Goal: Task Accomplishment & Management: Complete application form

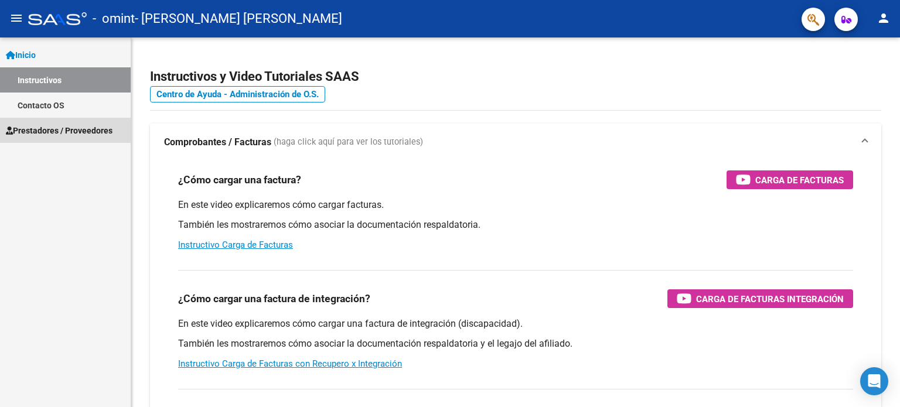
click at [59, 127] on span "Prestadores / Proveedores" at bounding box center [59, 130] width 107 height 13
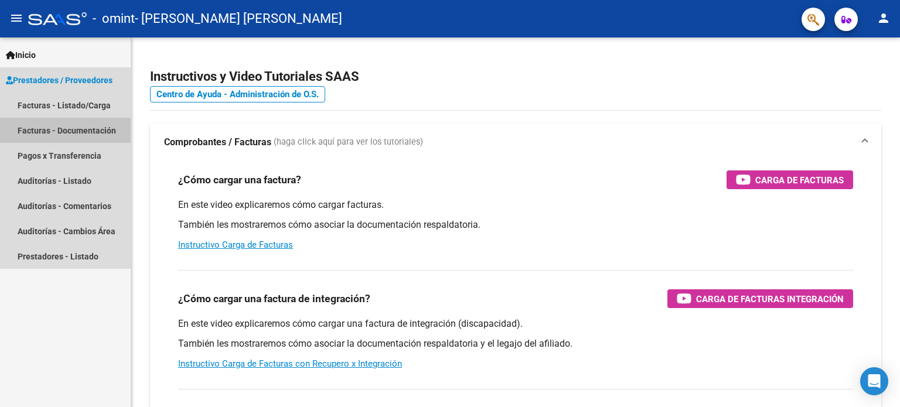
click at [59, 127] on link "Facturas - Documentación" at bounding box center [65, 130] width 131 height 25
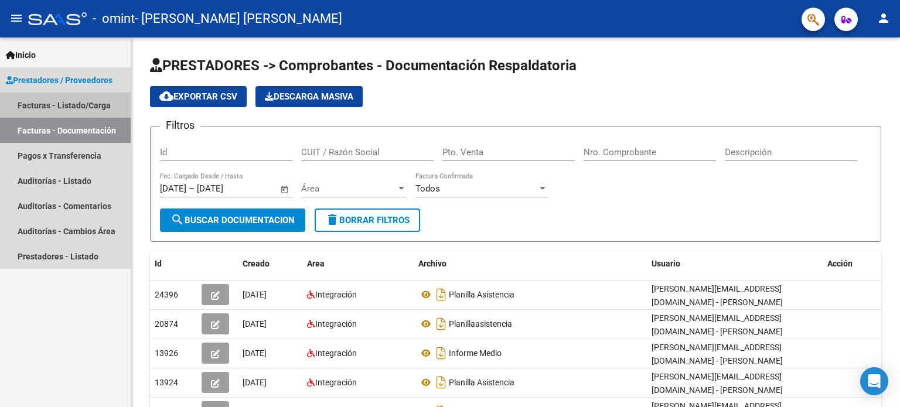
click at [33, 98] on link "Facturas - Listado/Carga" at bounding box center [65, 105] width 131 height 25
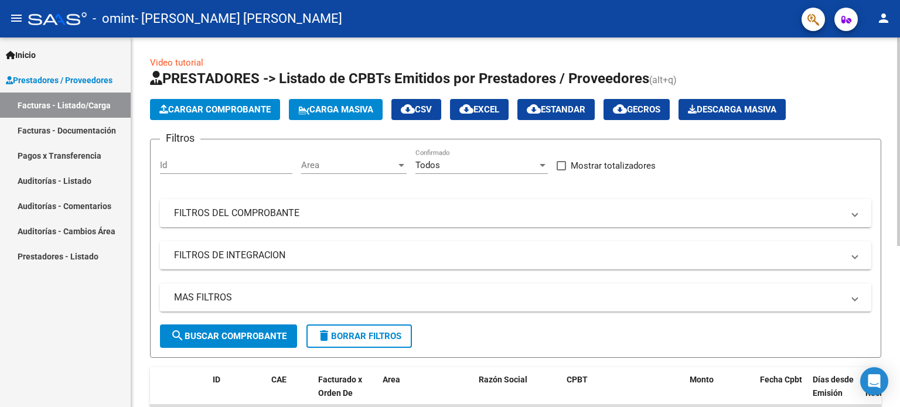
click at [252, 104] on span "Cargar Comprobante" at bounding box center [214, 109] width 111 height 11
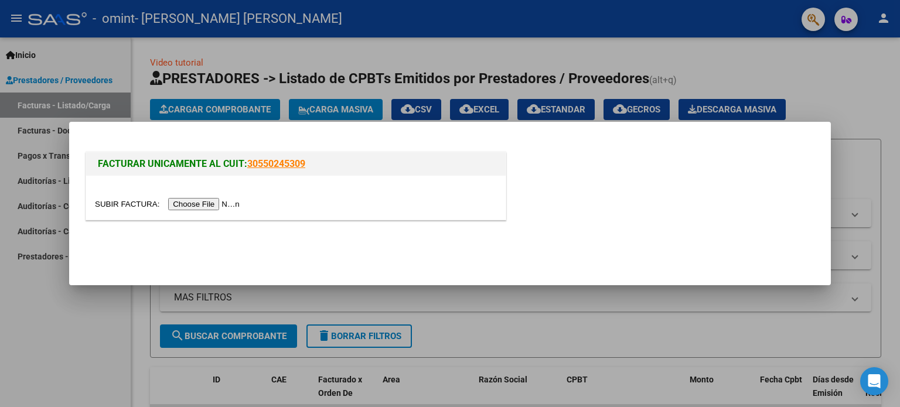
click at [217, 204] on input "file" at bounding box center [169, 204] width 148 height 12
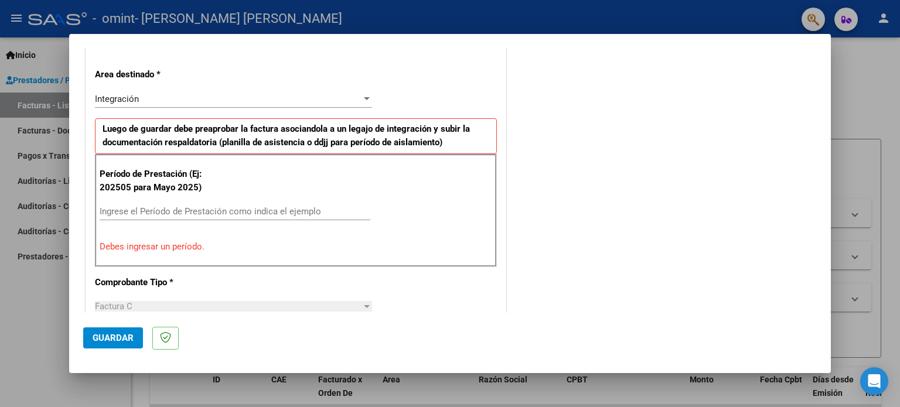
scroll to position [274, 0]
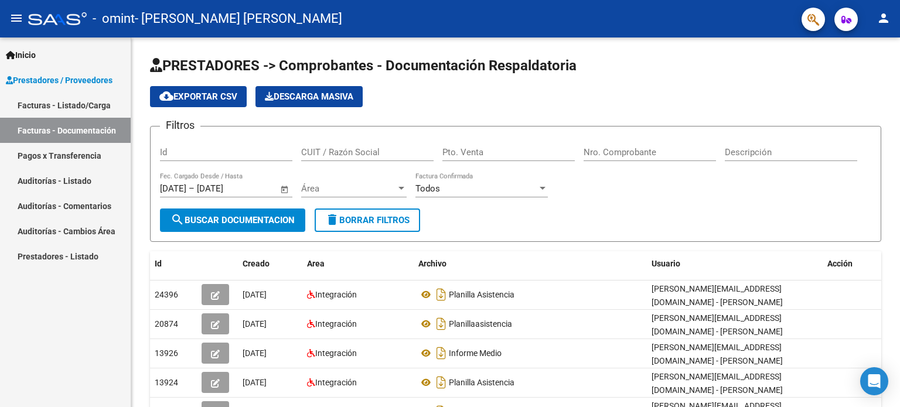
click at [881, 18] on mat-icon "person" at bounding box center [883, 18] width 14 height 14
click at [866, 48] on button "person Mi Perfil" at bounding box center [858, 49] width 71 height 28
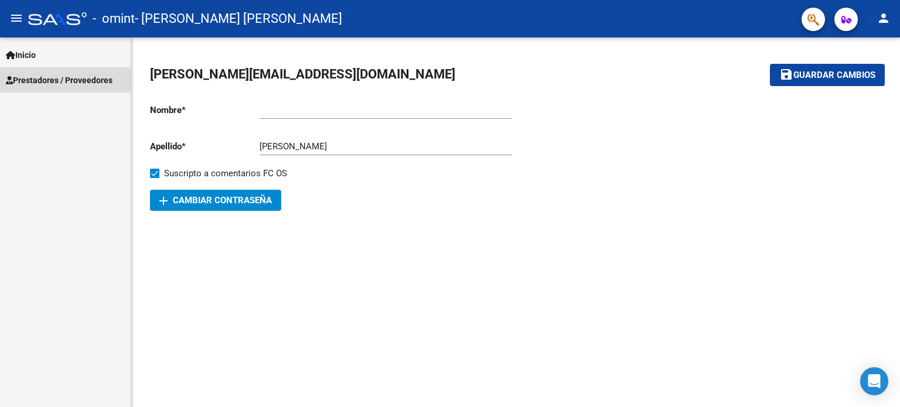
click at [32, 75] on span "Prestadores / Proveedores" at bounding box center [59, 80] width 107 height 13
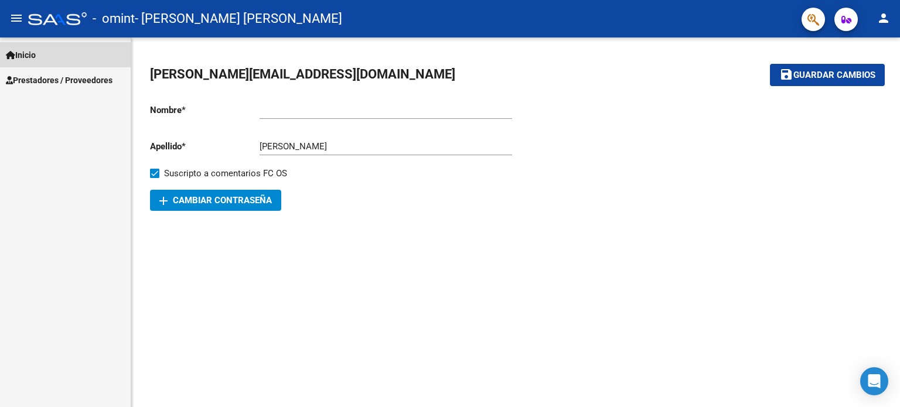
click at [29, 53] on span "Inicio" at bounding box center [21, 55] width 30 height 13
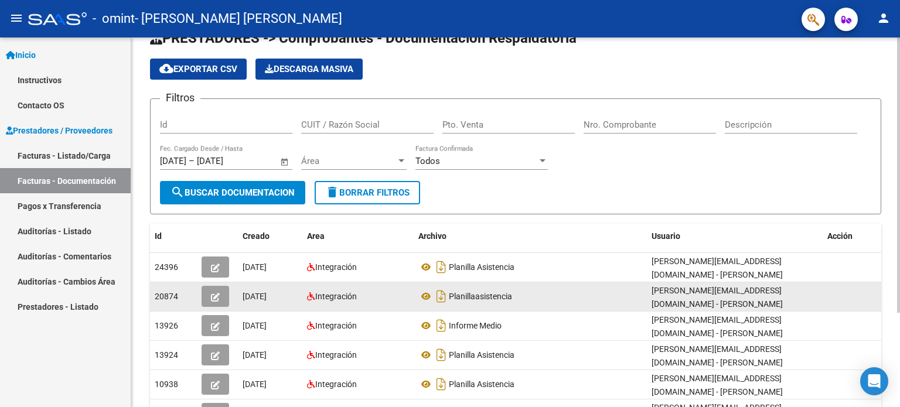
scroll to position [9, 0]
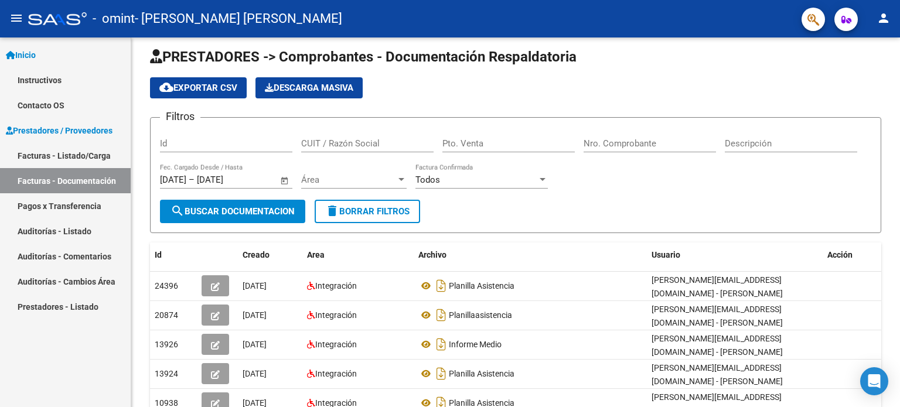
click at [42, 152] on link "Facturas - Listado/Carga" at bounding box center [65, 155] width 131 height 25
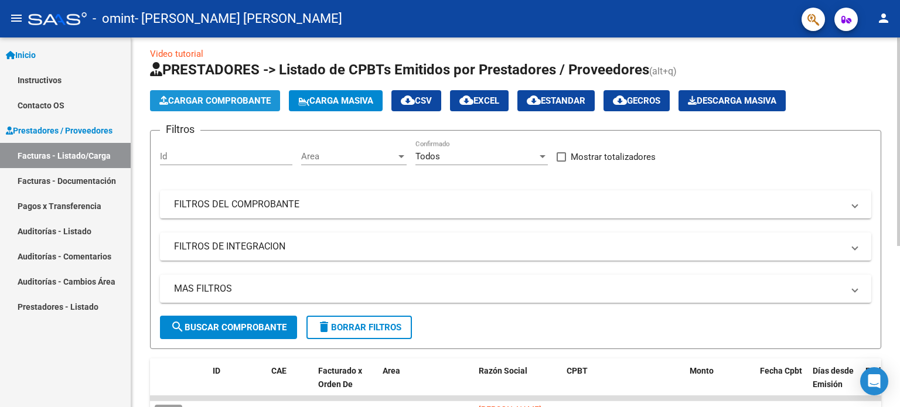
click at [217, 98] on span "Cargar Comprobante" at bounding box center [214, 100] width 111 height 11
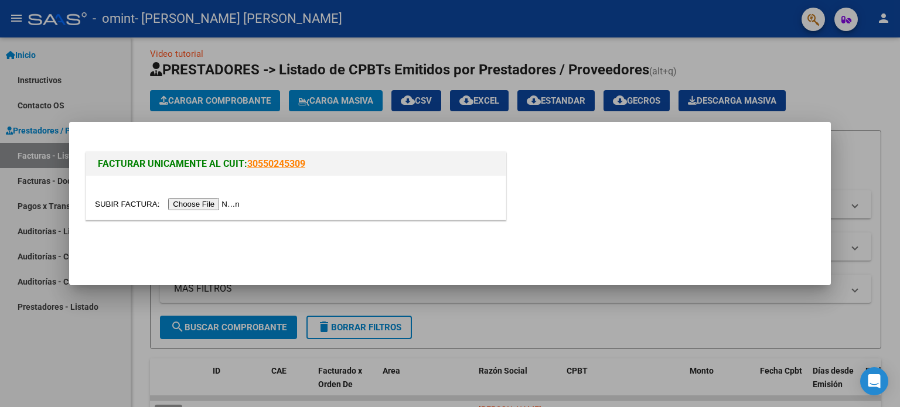
click at [116, 88] on div at bounding box center [450, 203] width 900 height 407
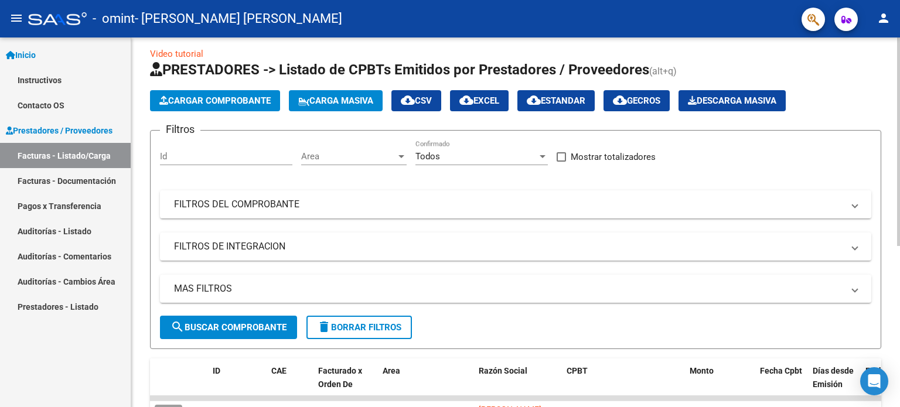
click at [236, 322] on span "search Buscar Comprobante" at bounding box center [228, 327] width 116 height 11
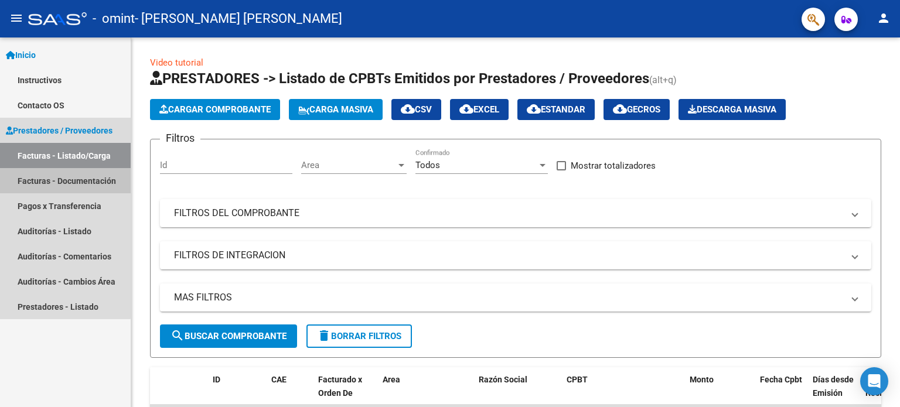
click at [38, 175] on link "Facturas - Documentación" at bounding box center [65, 180] width 131 height 25
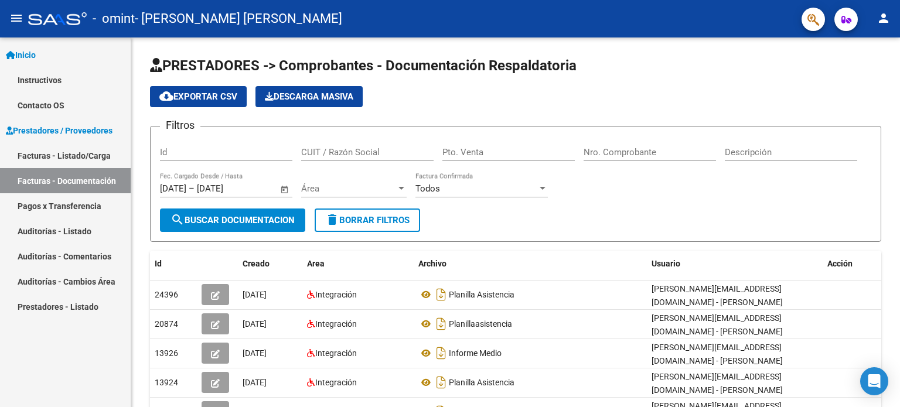
click at [26, 54] on span "Inicio" at bounding box center [21, 55] width 30 height 13
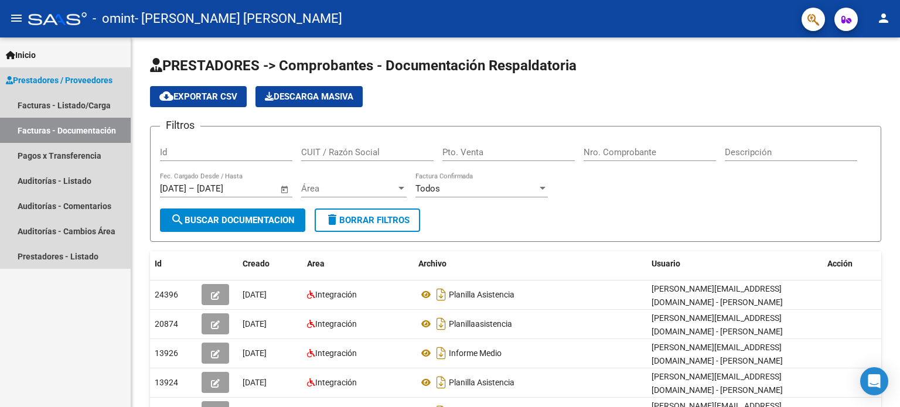
click at [25, 72] on link "Prestadores / Proveedores" at bounding box center [65, 79] width 131 height 25
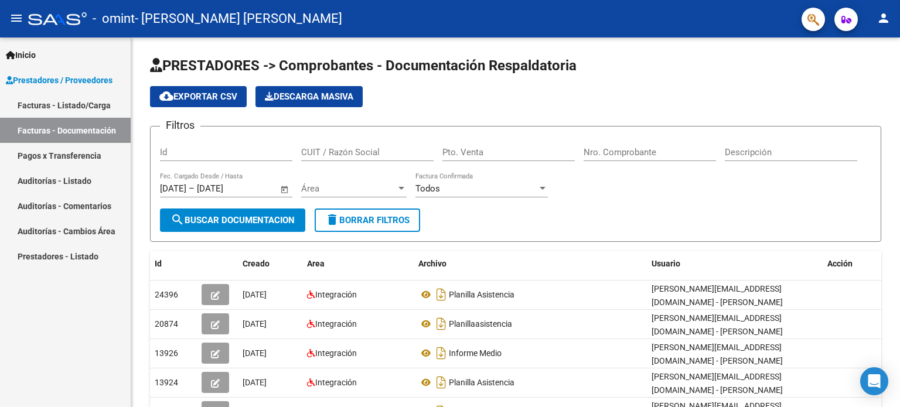
click at [32, 101] on link "Facturas - Listado/Carga" at bounding box center [65, 105] width 131 height 25
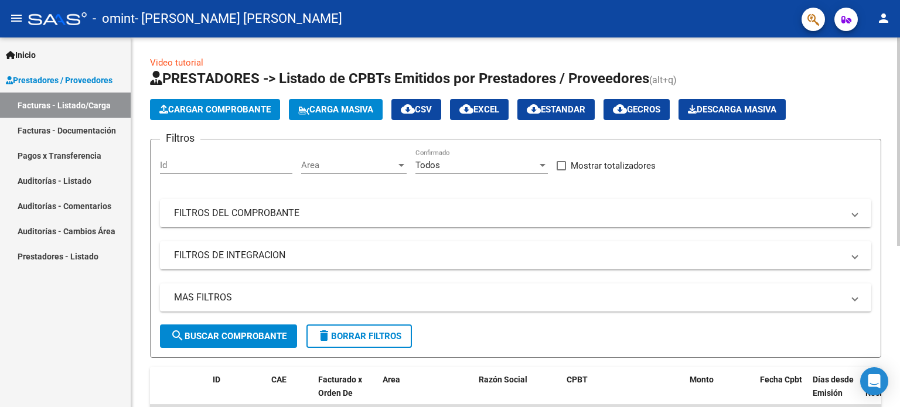
click at [231, 107] on span "Cargar Comprobante" at bounding box center [214, 109] width 111 height 11
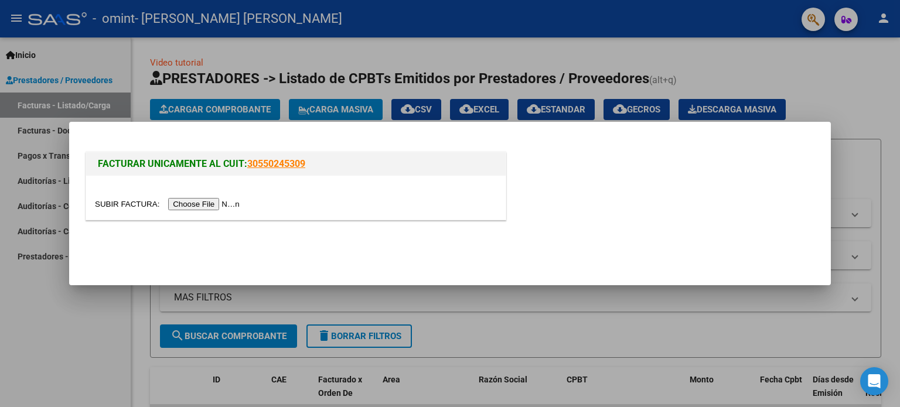
click at [202, 203] on input "file" at bounding box center [169, 204] width 148 height 12
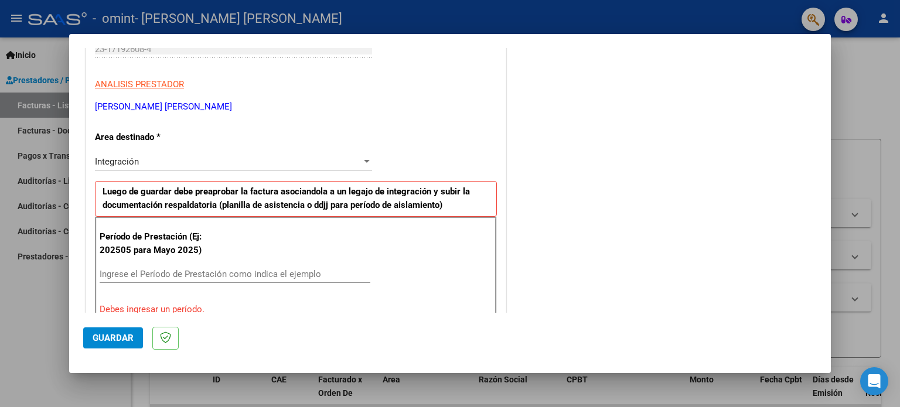
scroll to position [252, 0]
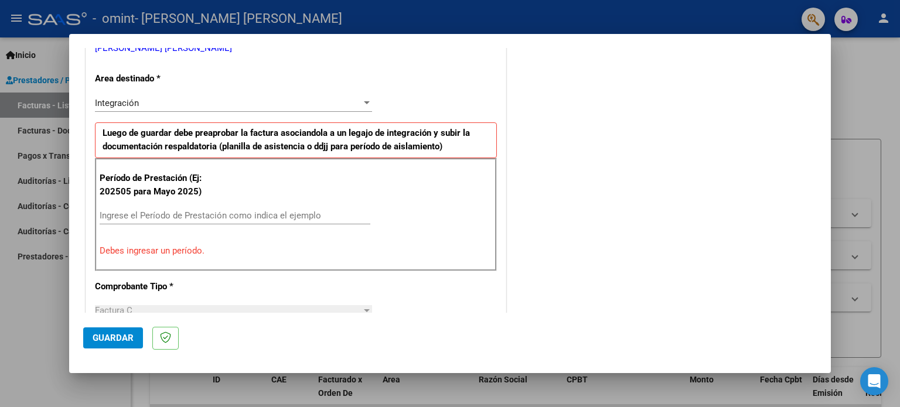
click at [139, 213] on input "Ingrese el Período de Prestación como indica el ejemplo" at bounding box center [235, 215] width 271 height 11
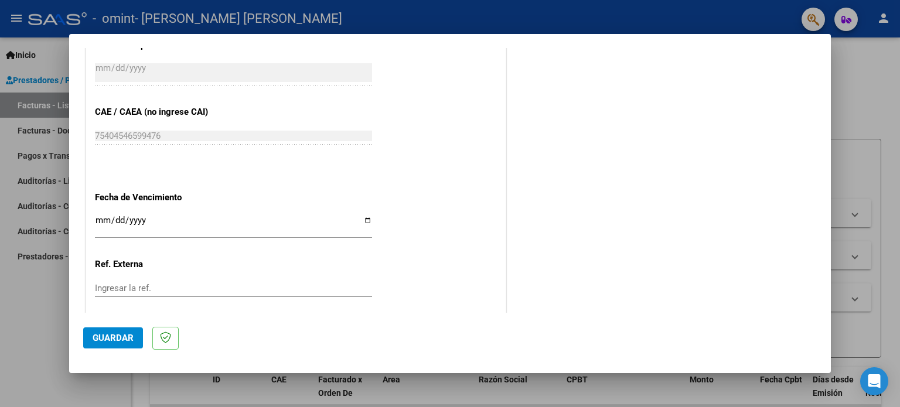
scroll to position [721, 0]
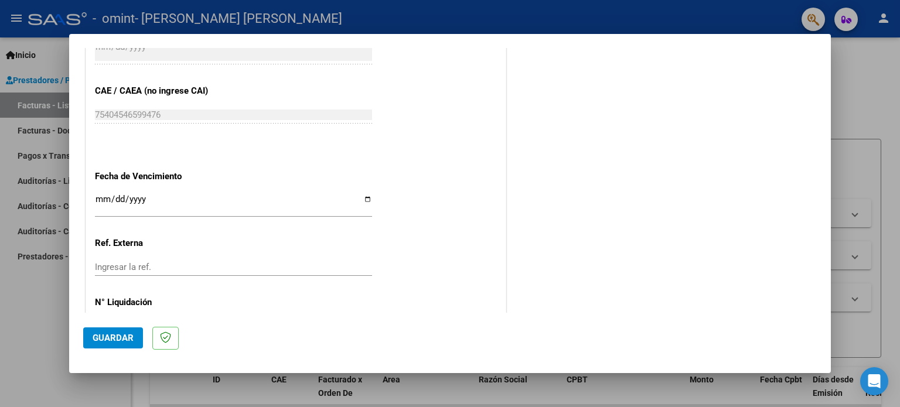
type input "202509"
click at [363, 199] on input "Ingresar la fecha" at bounding box center [233, 203] width 277 height 19
type input "[DATE]"
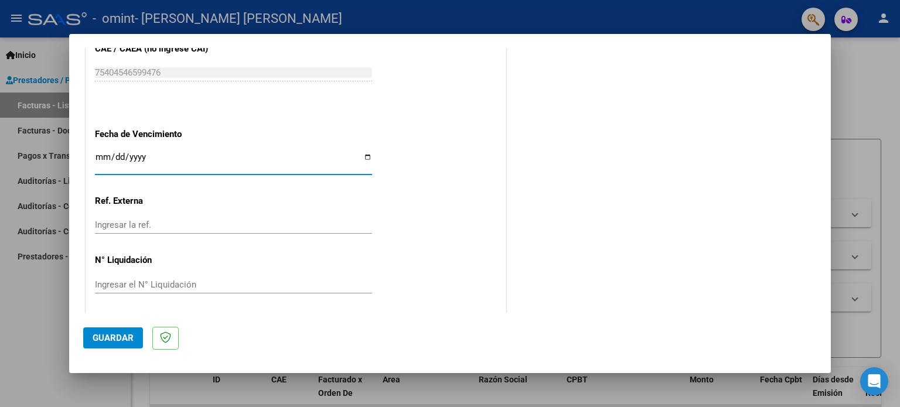
scroll to position [764, 0]
click at [117, 333] on span "Guardar" at bounding box center [113, 338] width 41 height 11
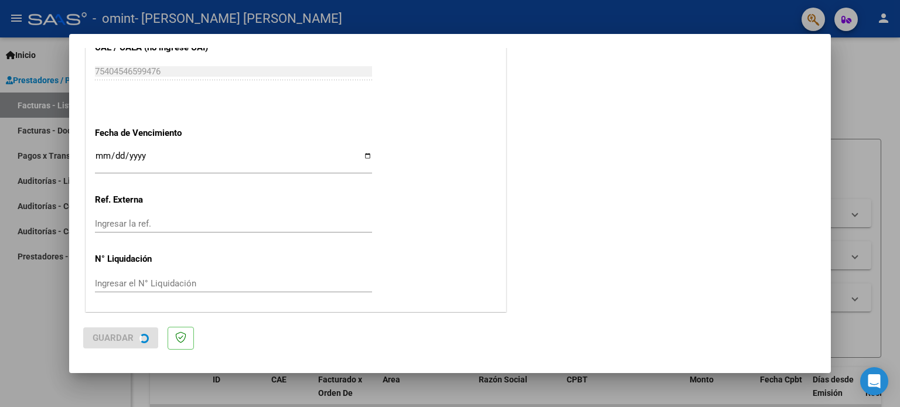
scroll to position [0, 0]
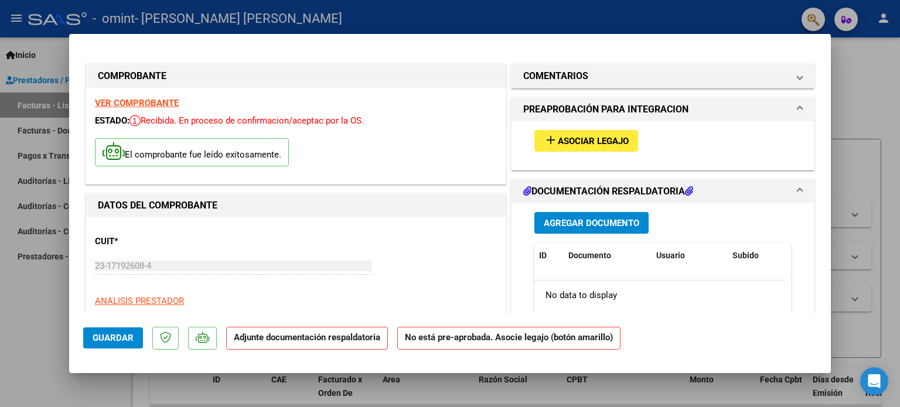
click at [601, 220] on span "Agregar Documento" at bounding box center [591, 223] width 95 height 11
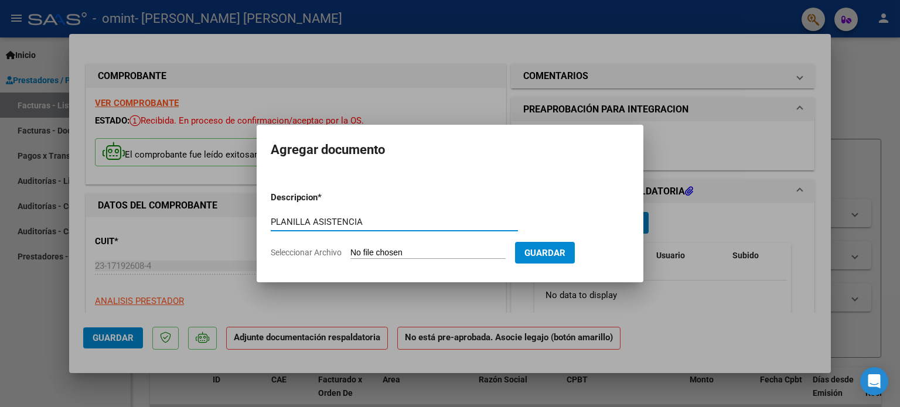
type input "PLANILLA ASISTENCIA"
click at [370, 250] on input "Seleccionar Archivo" at bounding box center [427, 253] width 155 height 11
type input "C:\fakepath\PLANILLA BRI.pdf"
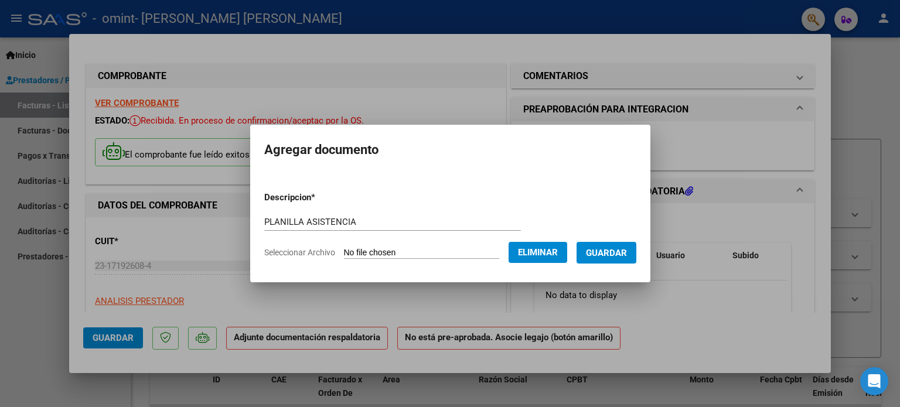
click at [623, 250] on span "Guardar" at bounding box center [606, 253] width 41 height 11
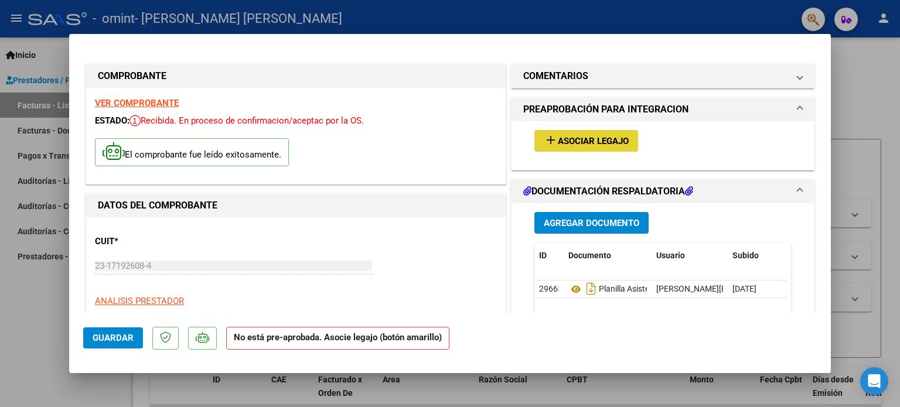
click at [614, 141] on span "Asociar Legajo" at bounding box center [593, 141] width 71 height 11
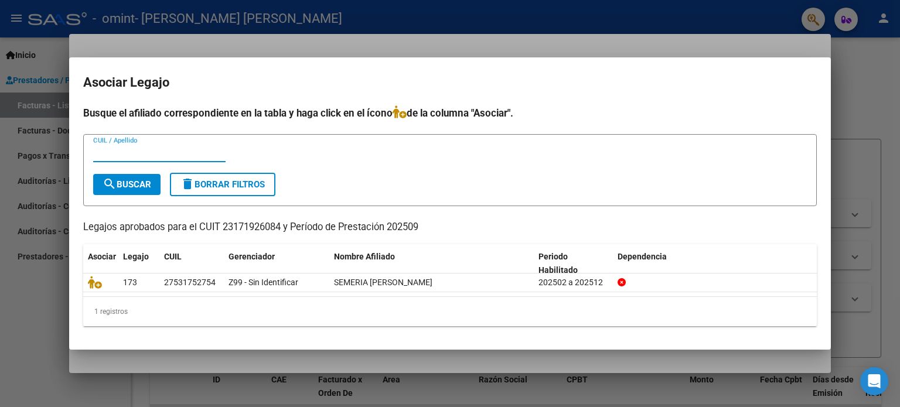
click at [853, 97] on div at bounding box center [450, 203] width 900 height 407
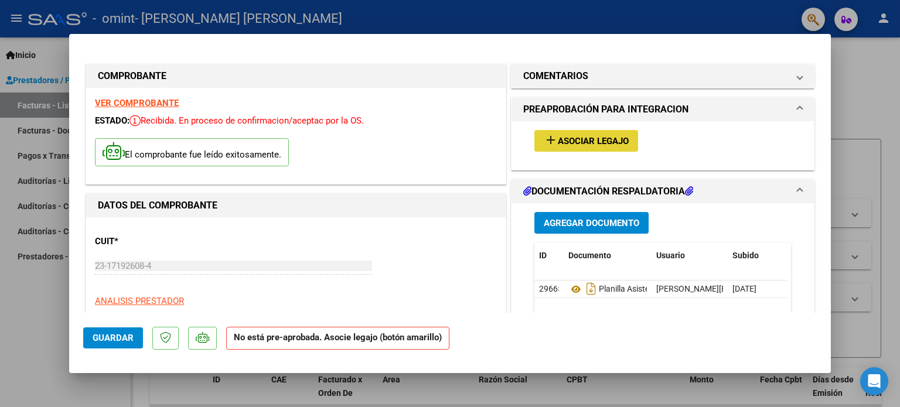
click at [603, 138] on span "Asociar Legajo" at bounding box center [593, 141] width 71 height 11
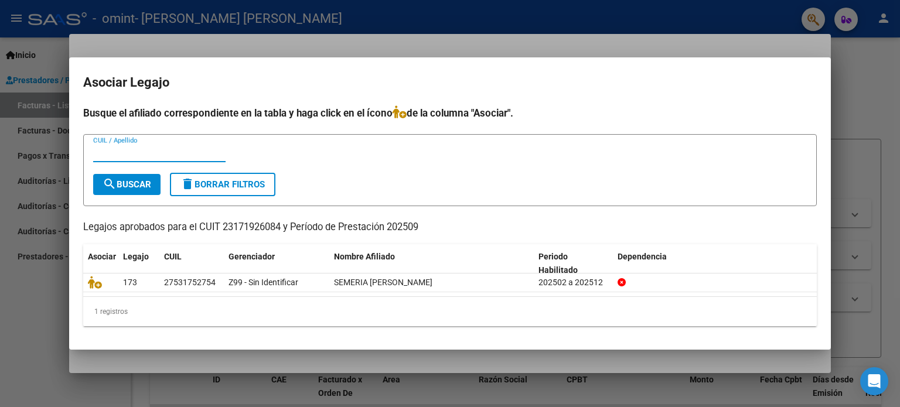
click at [860, 90] on div at bounding box center [450, 203] width 900 height 407
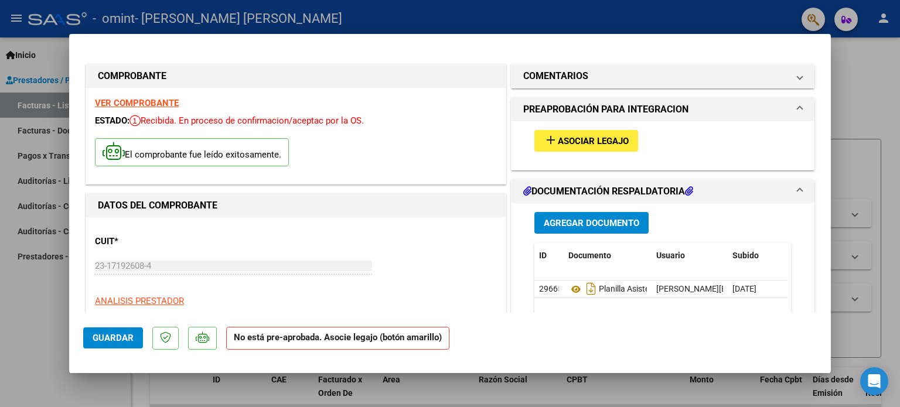
click at [860, 81] on div at bounding box center [450, 203] width 900 height 407
type input "$ 0,00"
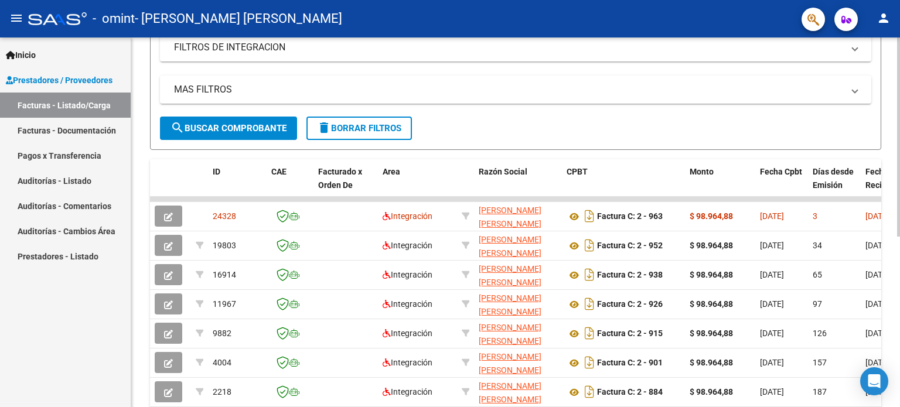
scroll to position [234, 0]
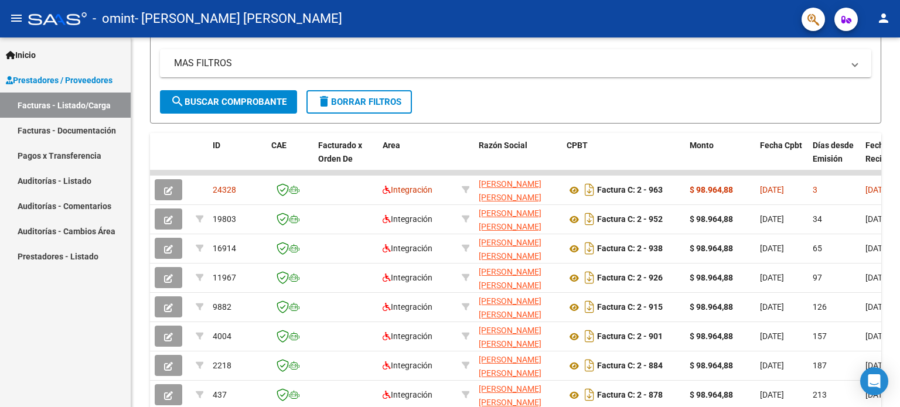
click at [73, 124] on link "Facturas - Documentación" at bounding box center [65, 130] width 131 height 25
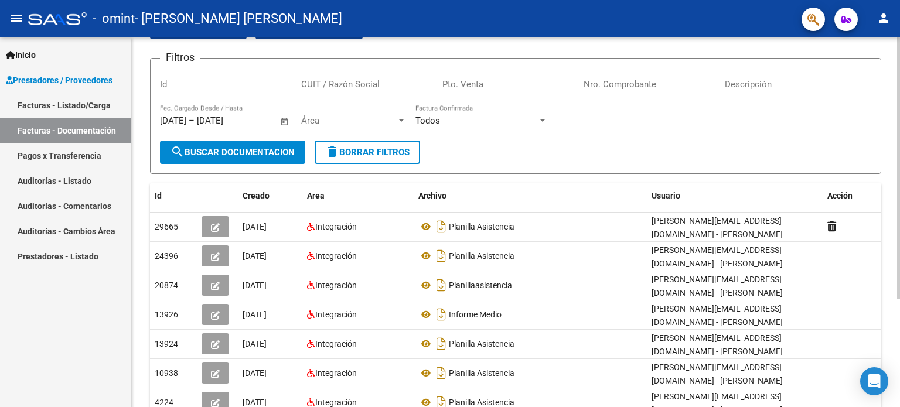
scroll to position [35, 0]
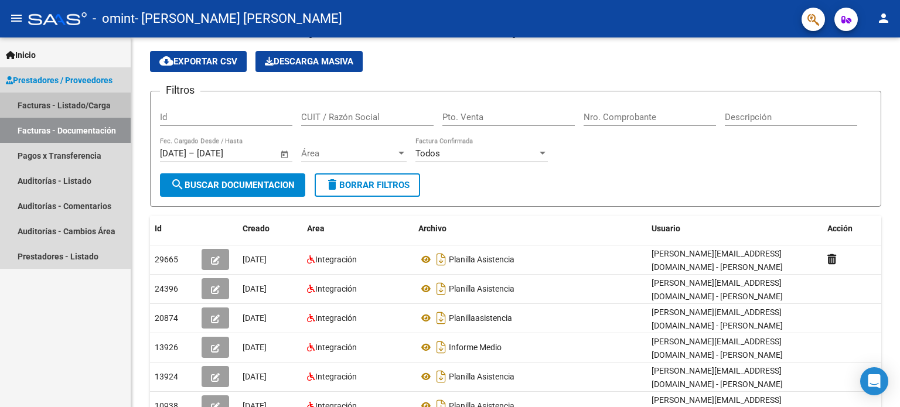
click at [40, 104] on link "Facturas - Listado/Carga" at bounding box center [65, 105] width 131 height 25
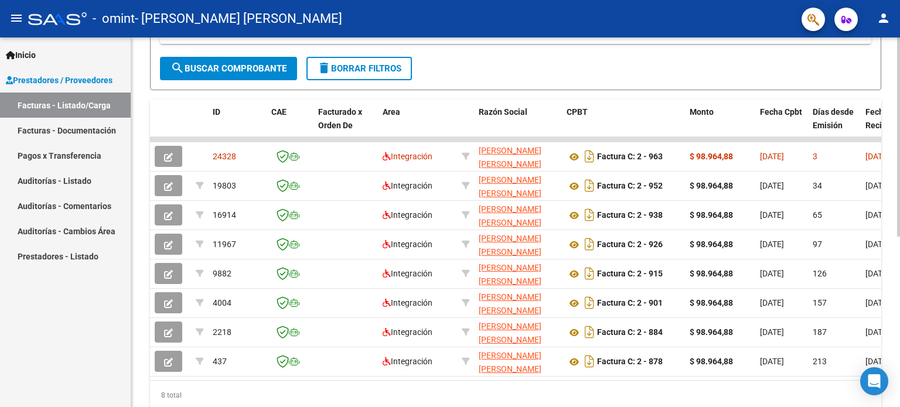
scroll to position [269, 0]
